Goal: Information Seeking & Learning: Find specific fact

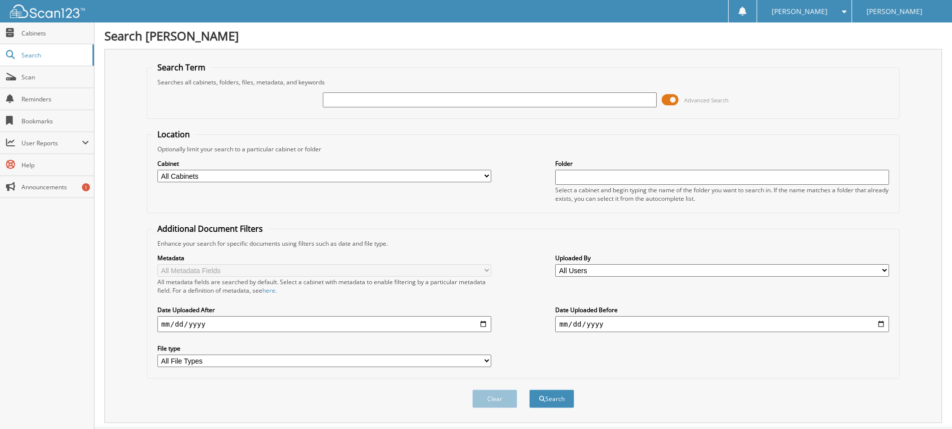
click at [349, 100] on input "text" at bounding box center [490, 99] width 334 height 15
type input "2187879"
click at [552, 400] on button "Search" at bounding box center [551, 399] width 45 height 18
click at [487, 174] on select "All Cabinets CANCELLATIONS OIL/DETAIL CERTS PARTS SERVICE RO WE OWE Needs Filing" at bounding box center [324, 176] width 334 height 12
select select "14223"
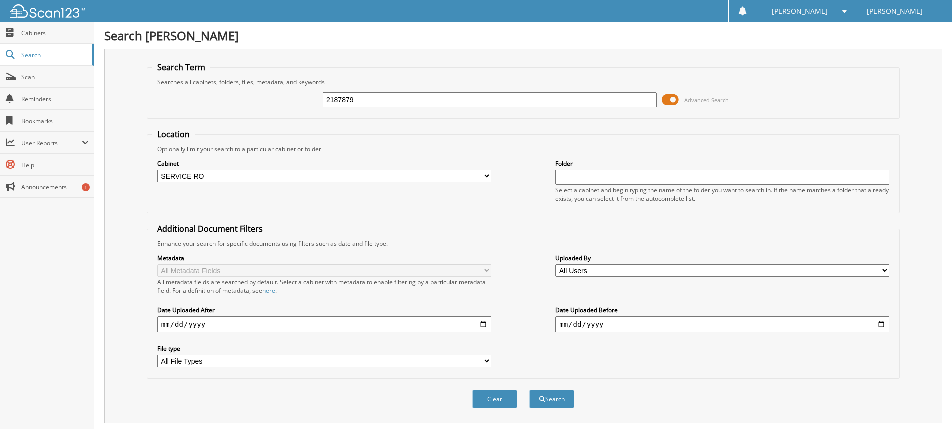
click at [157, 170] on select "All Cabinets CANCELLATIONS OIL/DETAIL CERTS PARTS SERVICE RO WE OWE Needs Filing" at bounding box center [324, 176] width 334 height 12
click at [562, 402] on button "Search" at bounding box center [551, 399] width 45 height 18
click at [578, 179] on input "text" at bounding box center [722, 177] width 334 height 15
click at [35, 34] on span "Cabinets" at bounding box center [54, 33] width 67 height 8
